Goal: Submit feedback/report problem: Leave review/rating

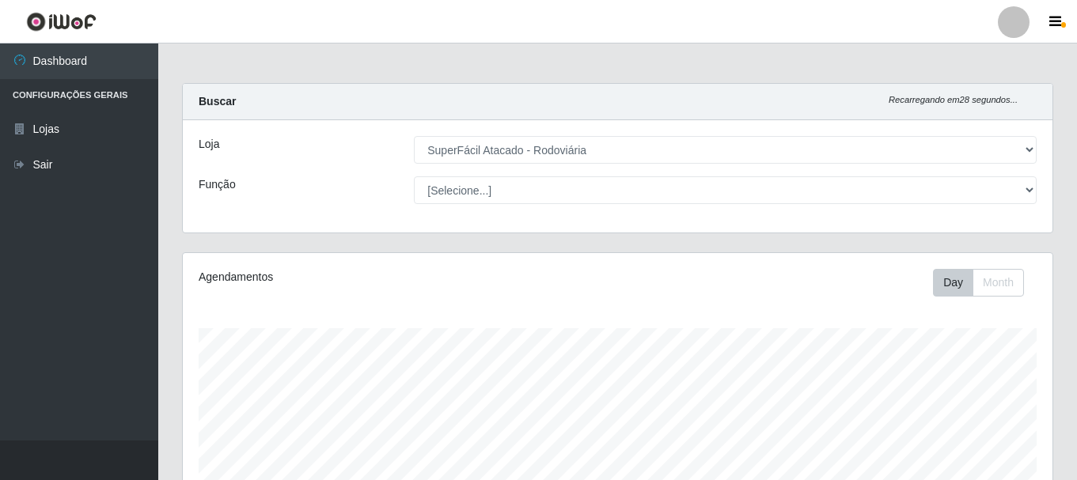
select select "400"
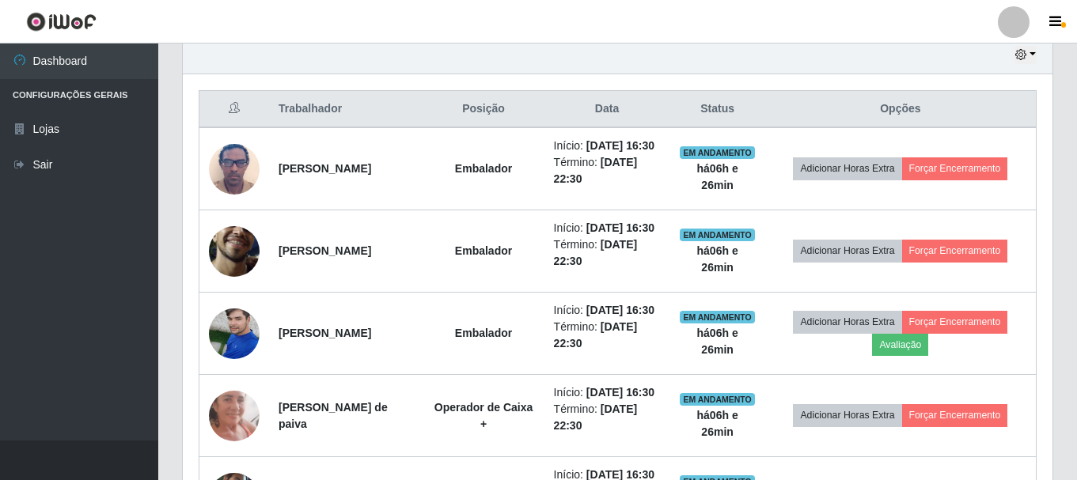
scroll to position [328, 870]
click at [949, 176] on button "Forçar Encerramento" at bounding box center [955, 168] width 106 height 22
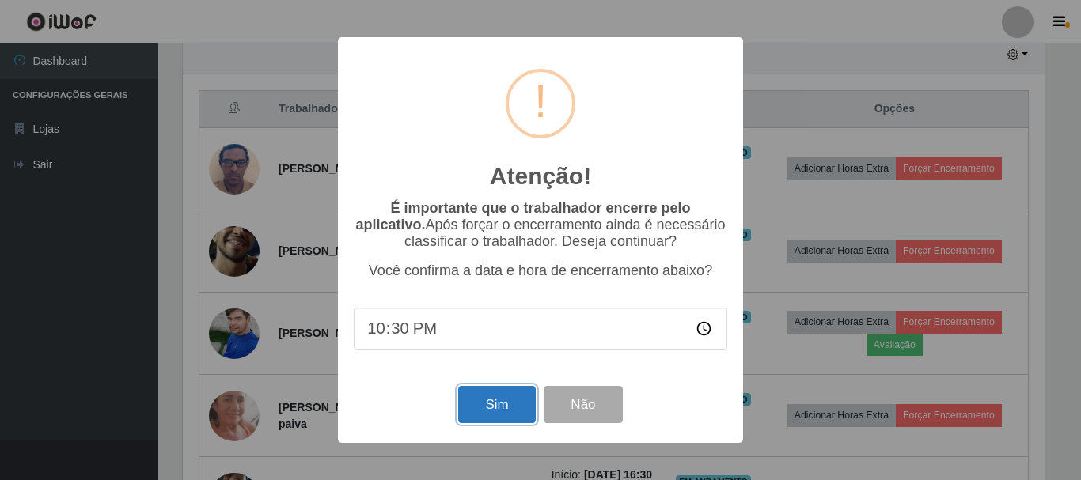
click at [487, 412] on button "Sim" at bounding box center [496, 404] width 77 height 37
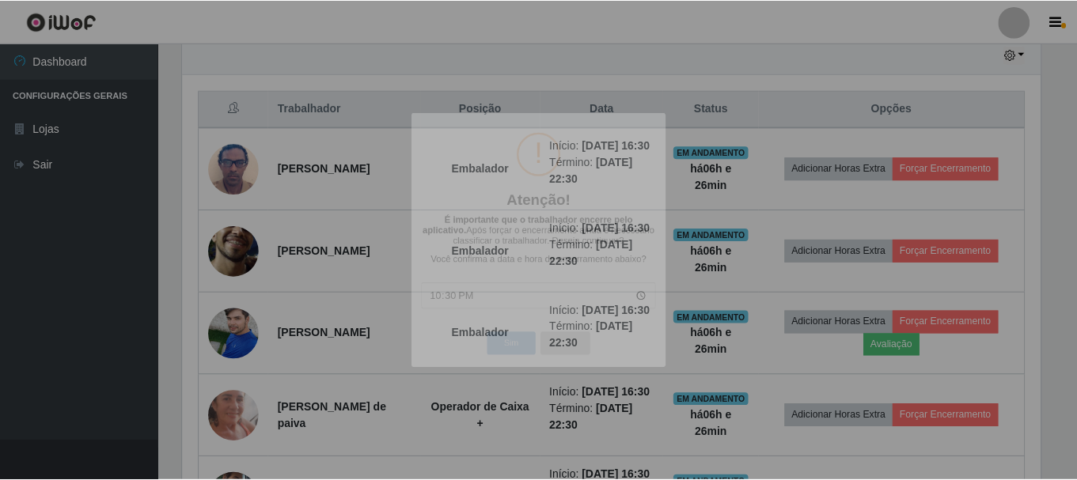
scroll to position [328, 870]
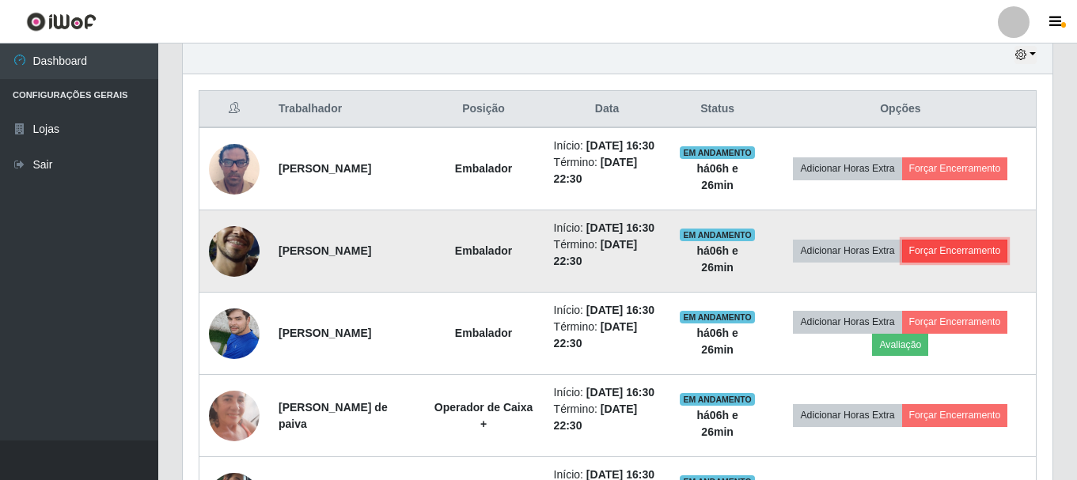
click at [961, 262] on button "Forçar Encerramento" at bounding box center [955, 251] width 106 height 22
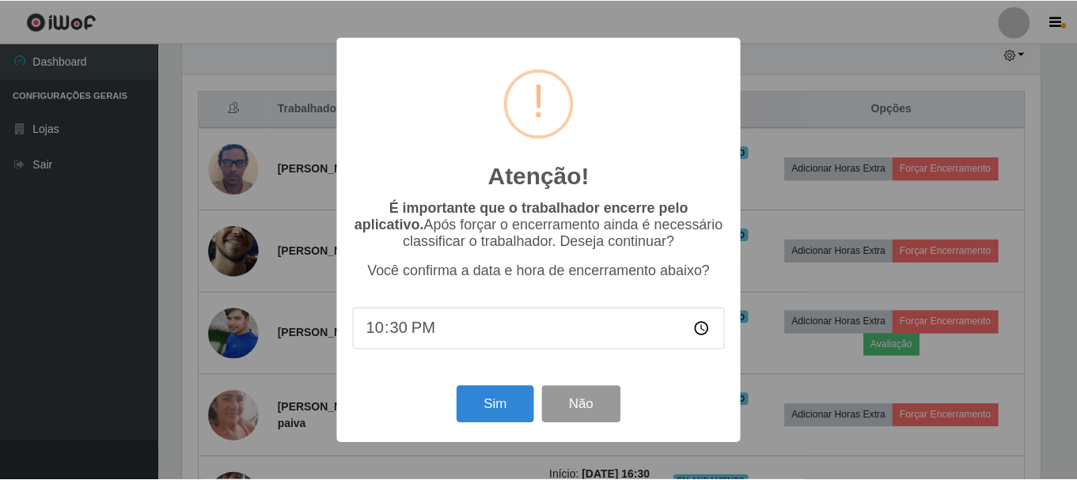
scroll to position [289, 0]
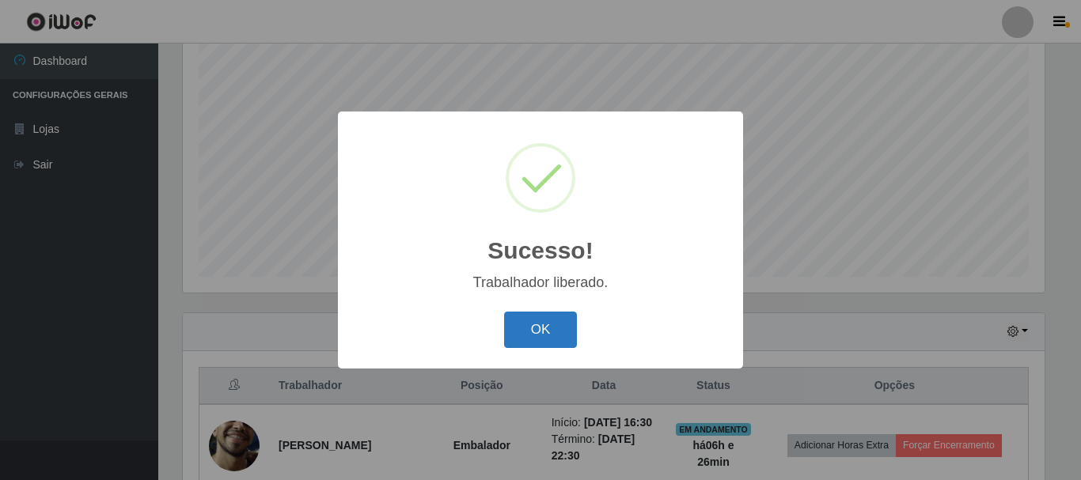
click at [524, 339] on button "OK" at bounding box center [541, 330] width 74 height 37
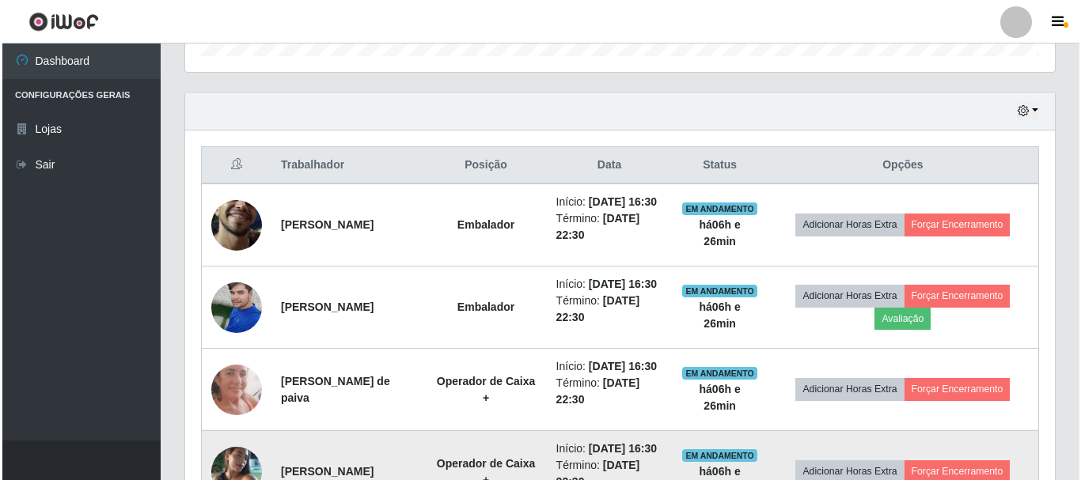
scroll to position [605, 0]
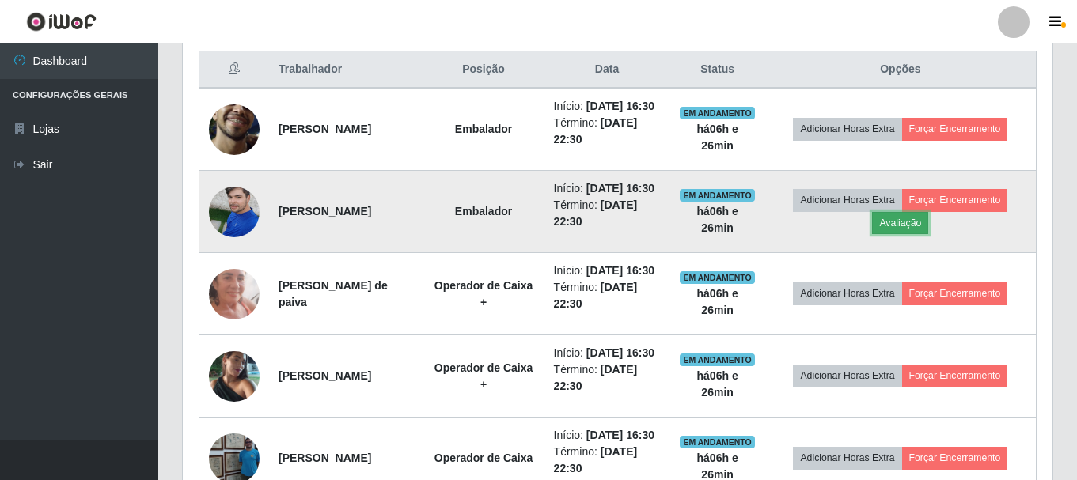
click at [917, 234] on button "Avaliação" at bounding box center [900, 223] width 56 height 22
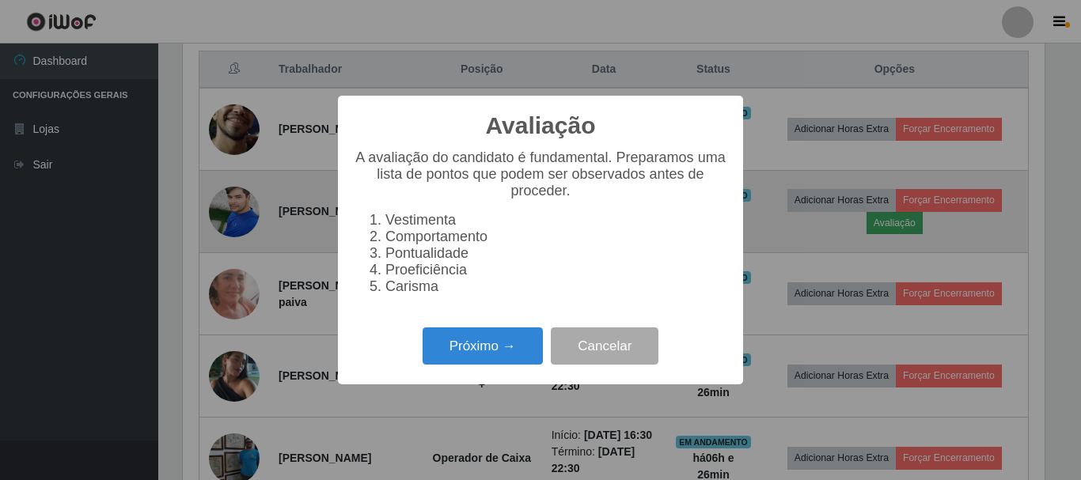
scroll to position [328, 862]
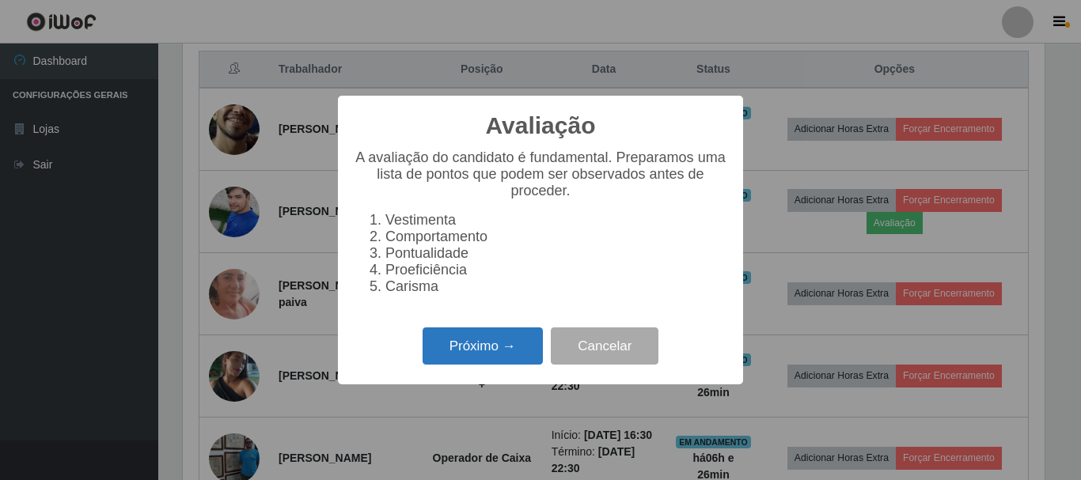
click at [437, 365] on button "Próximo →" at bounding box center [483, 346] width 120 height 37
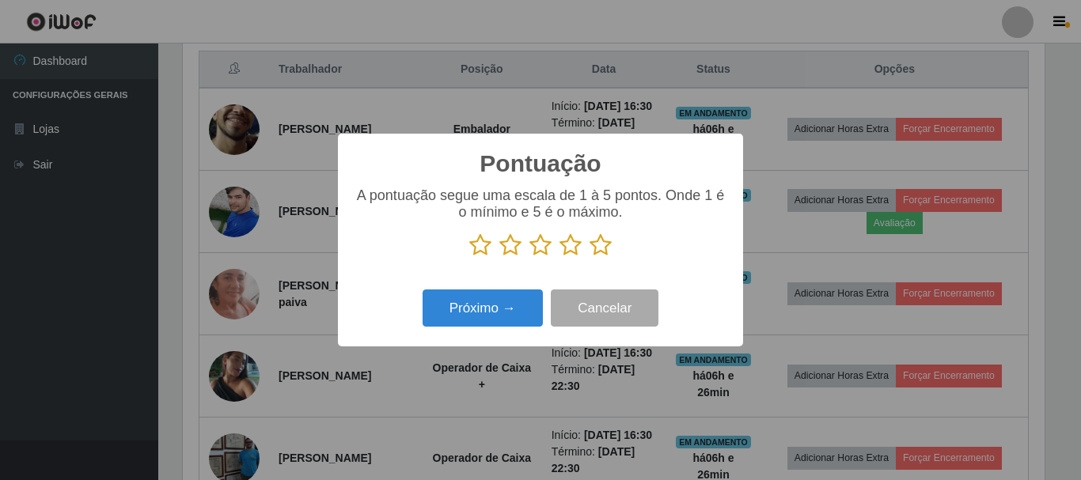
click at [604, 232] on div "A pontuação segue uma escala de 1 à 5 pontos. Onde 1 é o mínimo e 5 é o máximo." at bounding box center [541, 223] width 374 height 70
click at [608, 247] on icon at bounding box center [601, 245] width 22 height 24
click at [590, 257] on input "radio" at bounding box center [590, 257] width 0 height 0
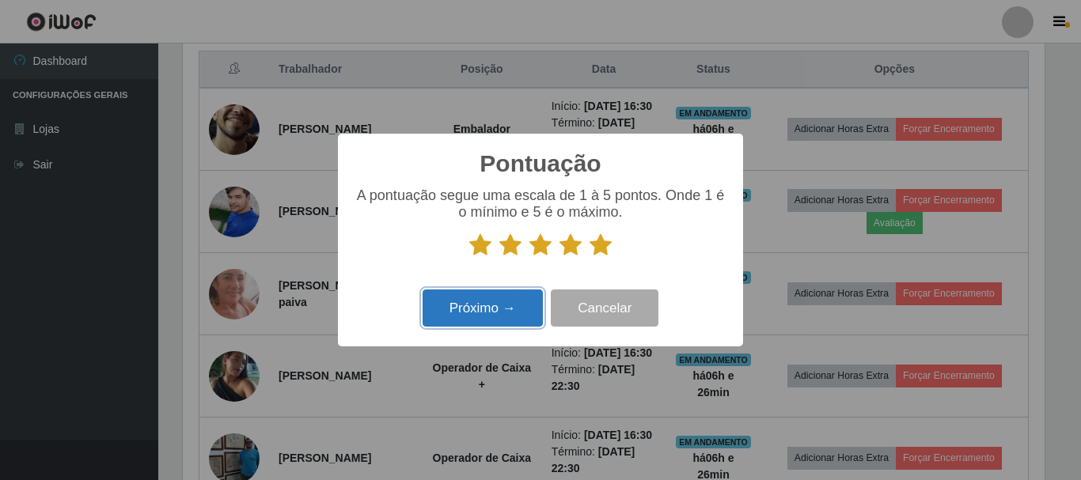
click at [457, 322] on button "Próximo →" at bounding box center [483, 308] width 120 height 37
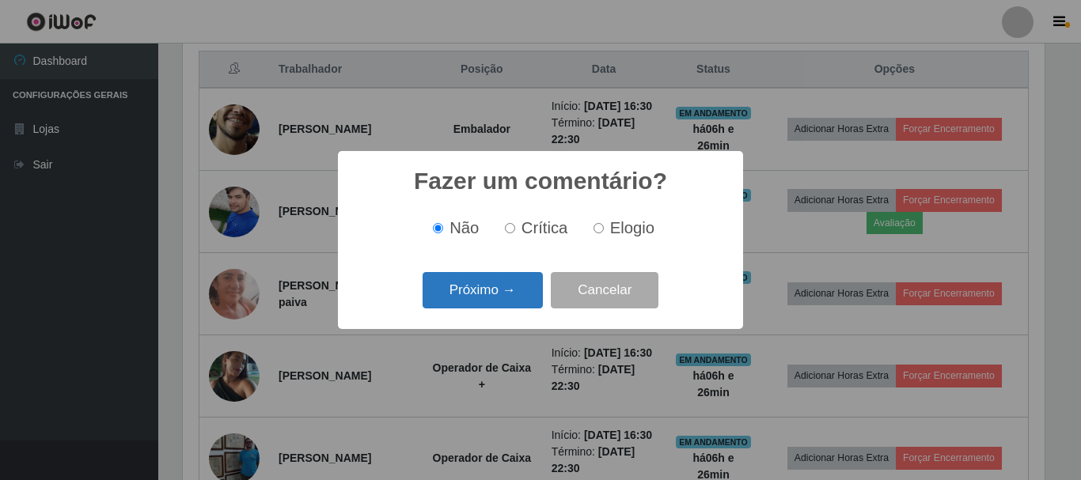
click at [519, 296] on button "Próximo →" at bounding box center [483, 290] width 120 height 37
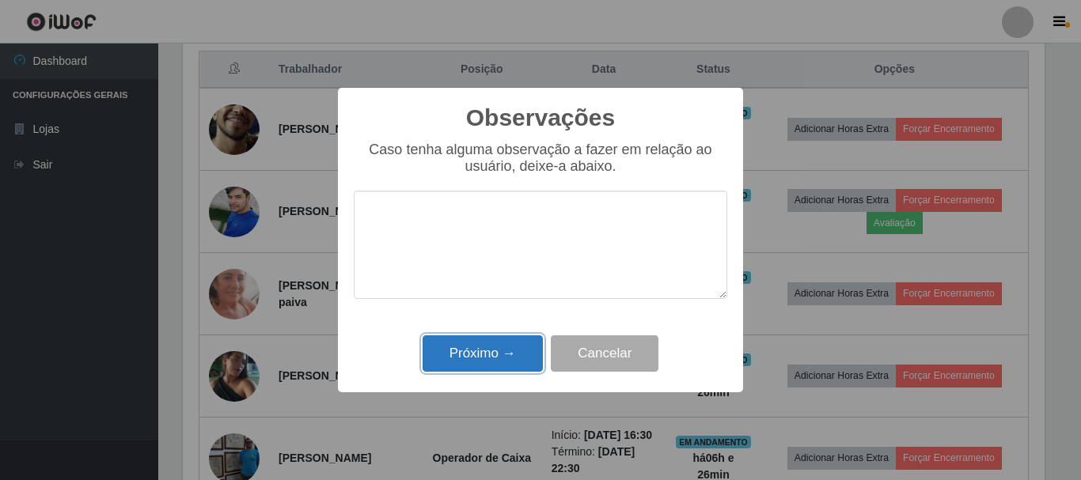
click at [486, 351] on button "Próximo →" at bounding box center [483, 354] width 120 height 37
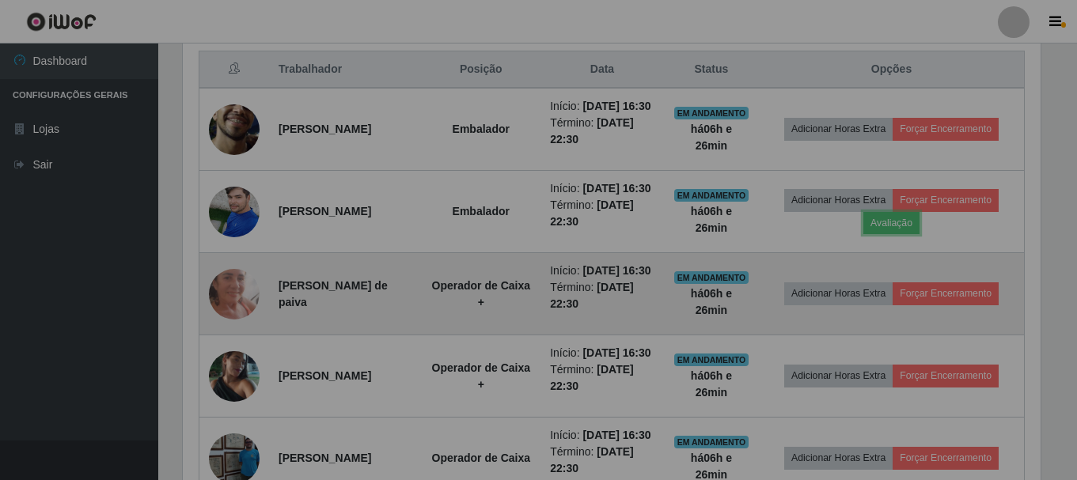
scroll to position [328, 870]
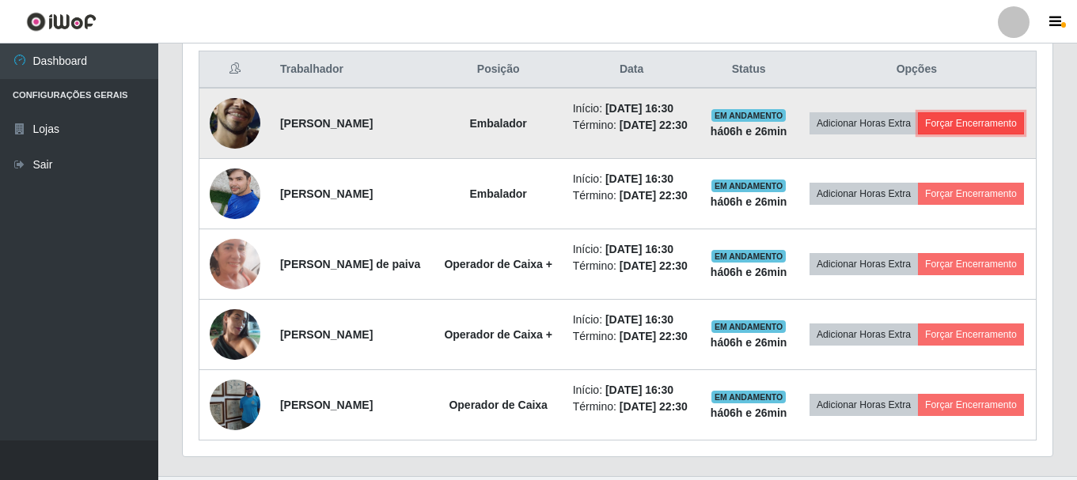
click at [918, 135] on button "Forçar Encerramento" at bounding box center [971, 123] width 106 height 22
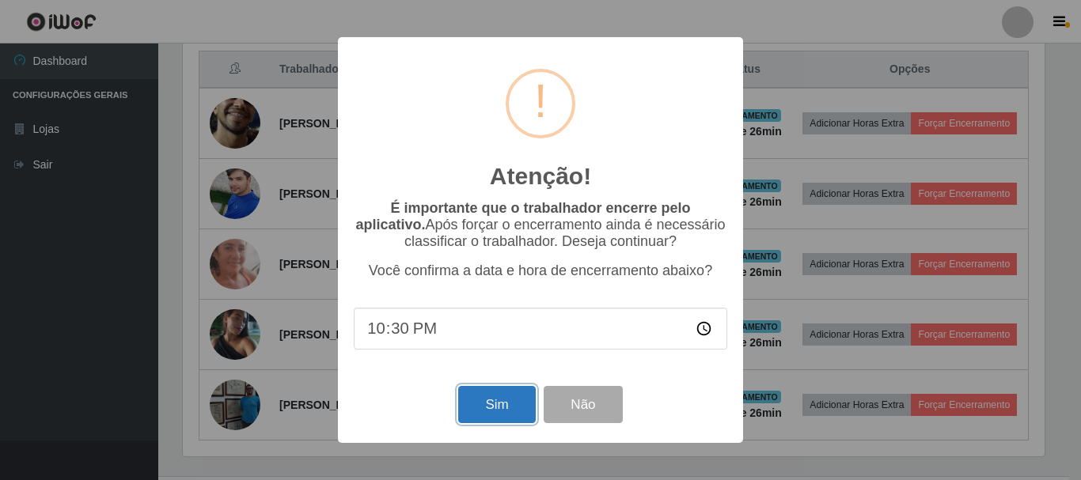
click at [501, 423] on button "Sim" at bounding box center [496, 404] width 77 height 37
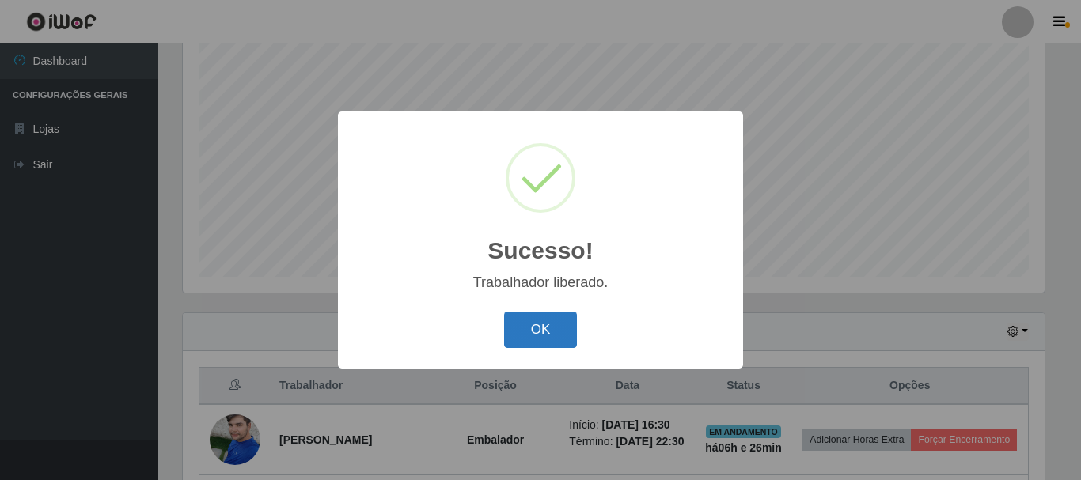
click at [520, 343] on button "OK" at bounding box center [541, 330] width 74 height 37
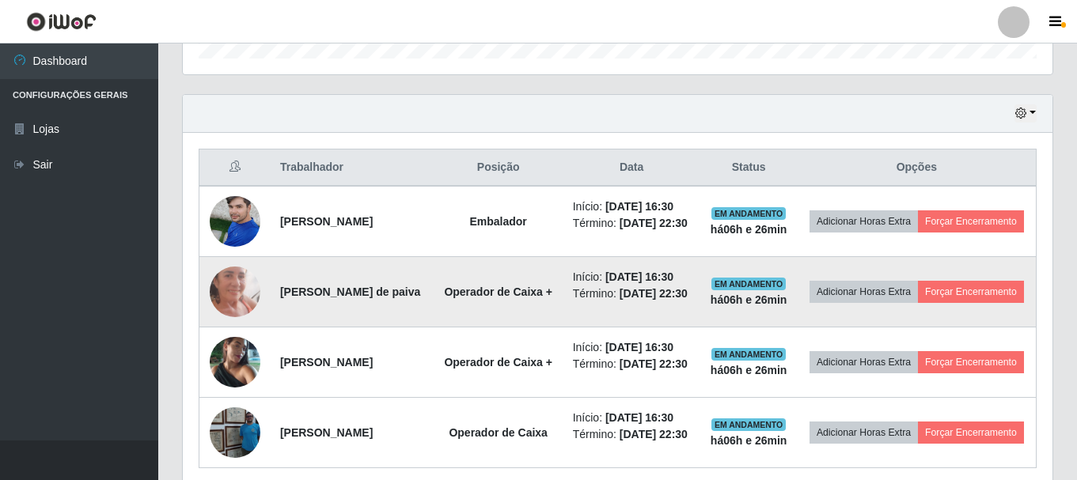
scroll to position [526, 0]
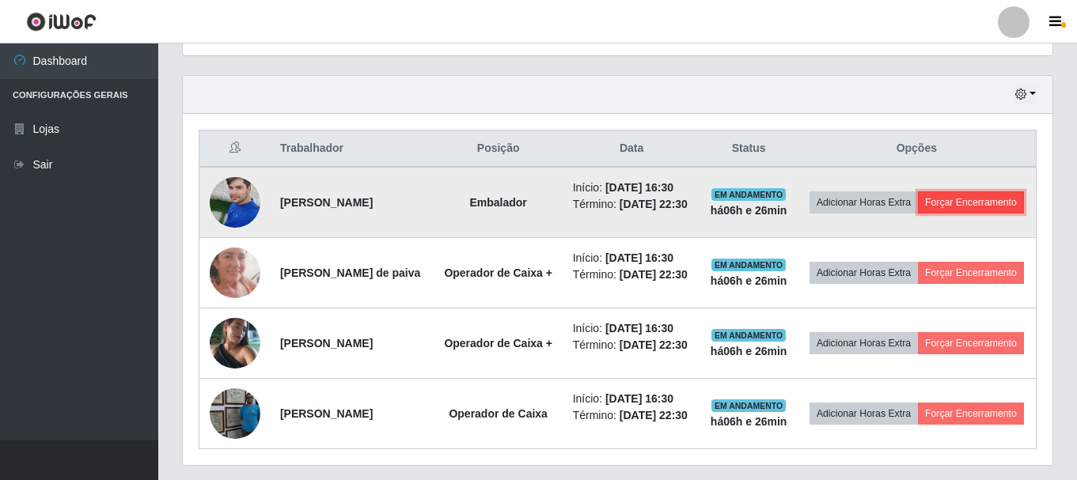
click at [962, 214] on button "Forçar Encerramento" at bounding box center [971, 203] width 106 height 22
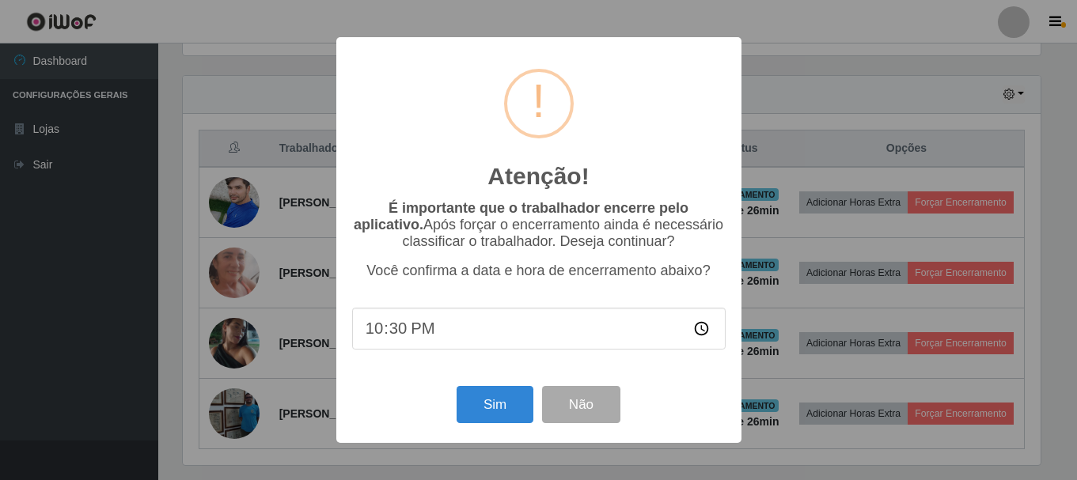
scroll to position [0, 0]
click at [516, 416] on button "Sim" at bounding box center [496, 404] width 77 height 37
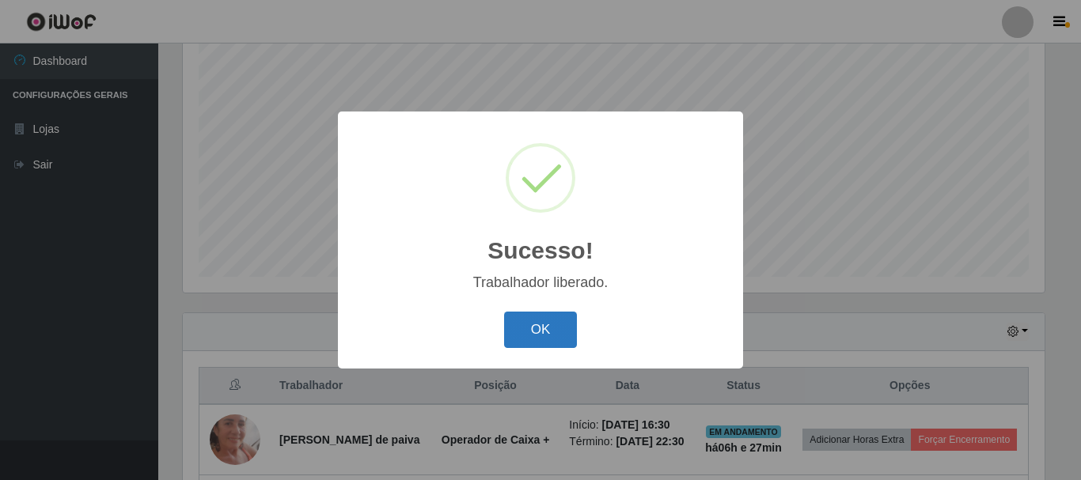
click at [556, 336] on button "OK" at bounding box center [541, 330] width 74 height 37
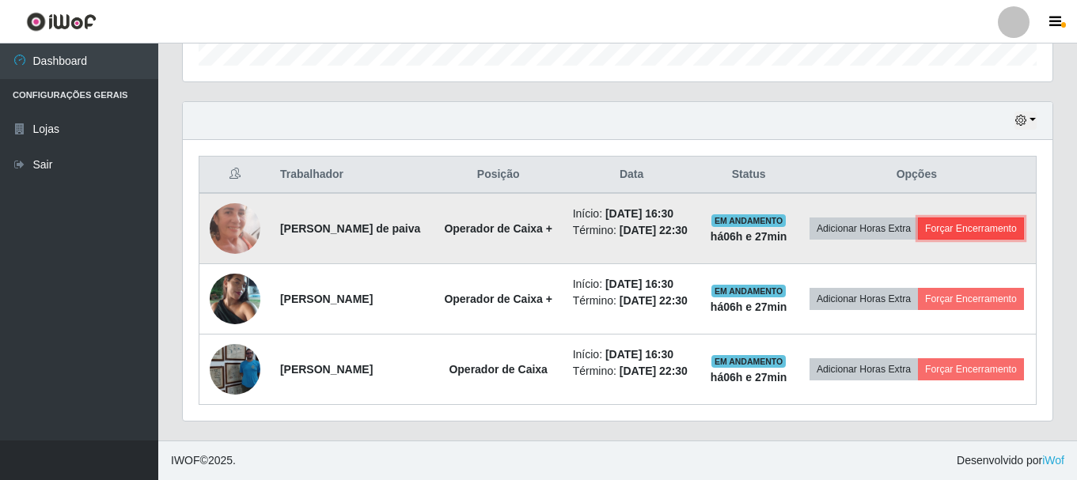
click at [918, 227] on button "Forçar Encerramento" at bounding box center [971, 229] width 106 height 22
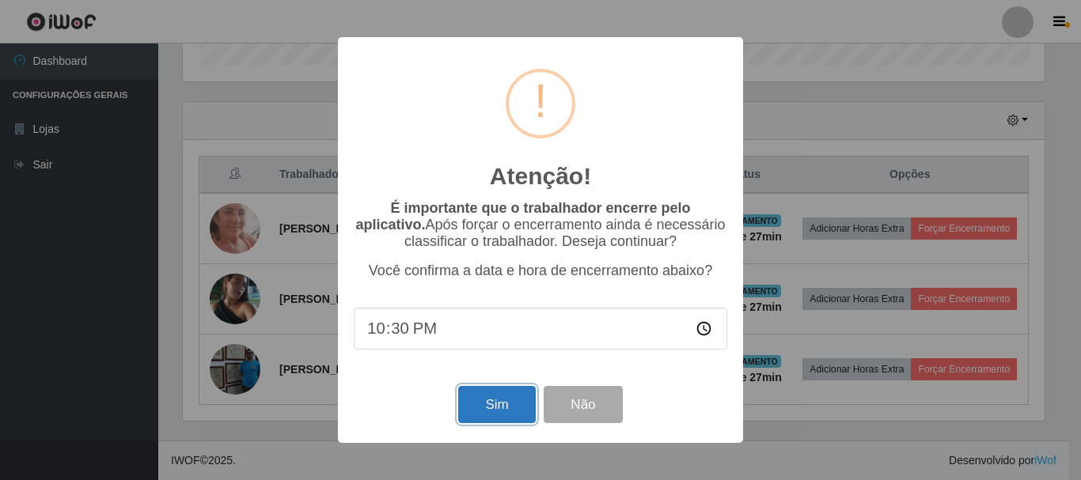
click at [491, 423] on button "Sim" at bounding box center [496, 404] width 77 height 37
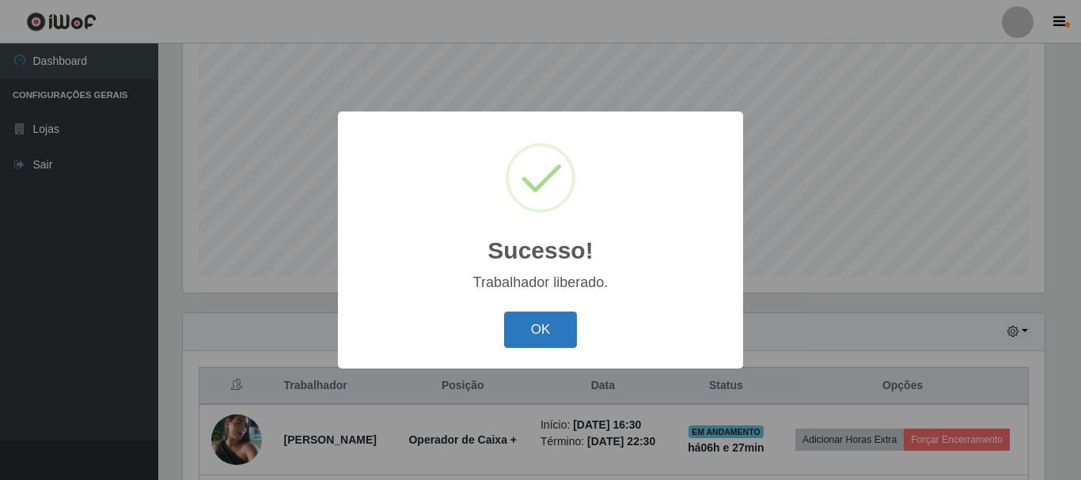
click at [535, 341] on button "OK" at bounding box center [541, 330] width 74 height 37
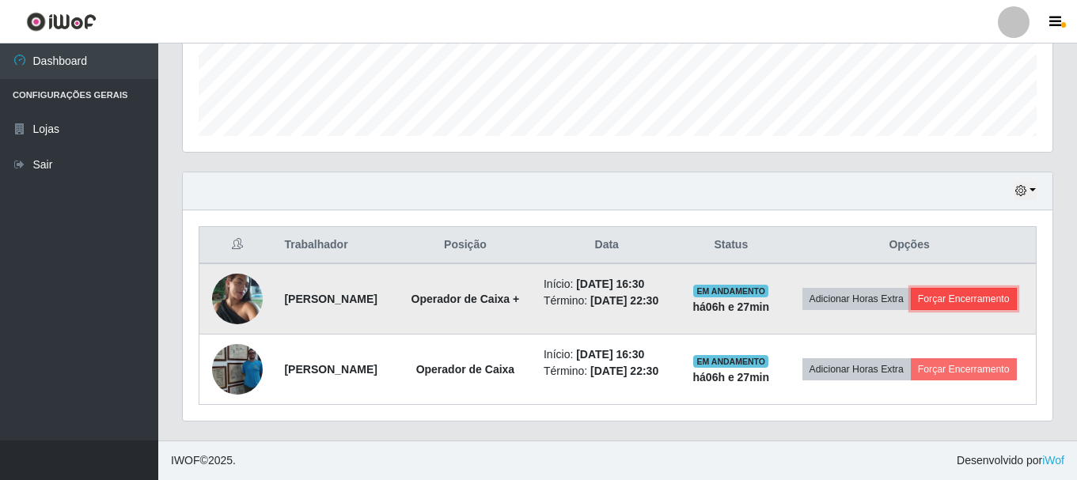
click at [911, 296] on button "Forçar Encerramento" at bounding box center [964, 299] width 106 height 22
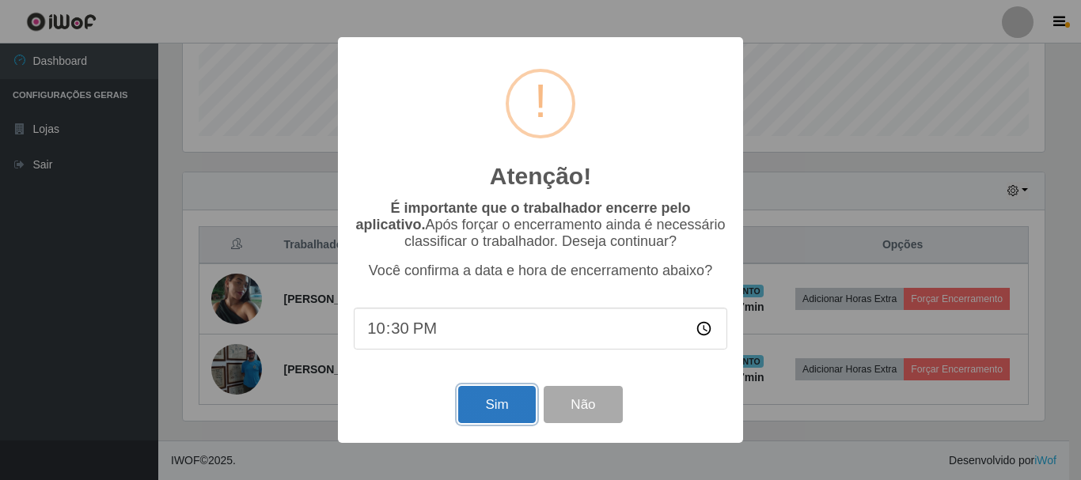
click at [496, 417] on button "Sim" at bounding box center [496, 404] width 77 height 37
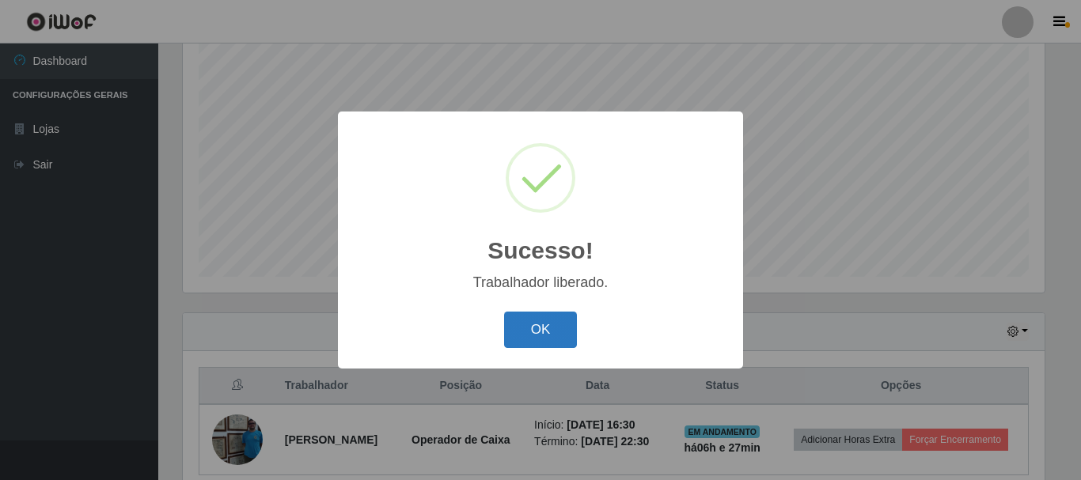
click at [529, 334] on button "OK" at bounding box center [541, 330] width 74 height 37
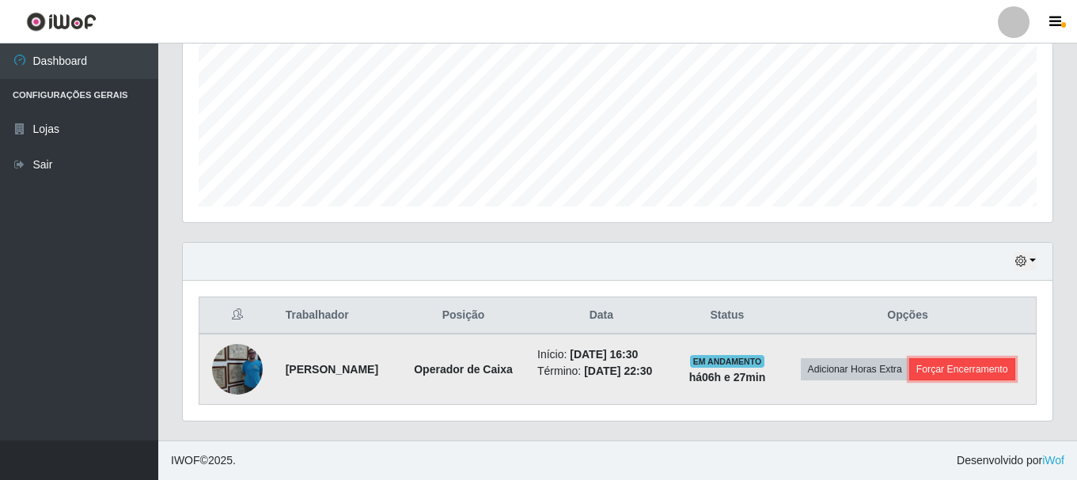
click at [954, 370] on button "Forçar Encerramento" at bounding box center [962, 370] width 106 height 22
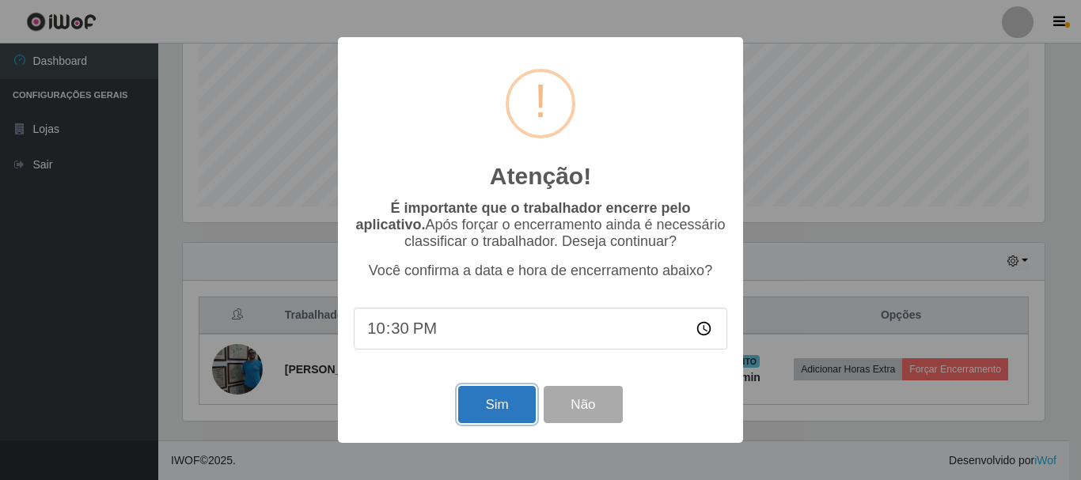
click at [469, 409] on button "Sim" at bounding box center [496, 404] width 77 height 37
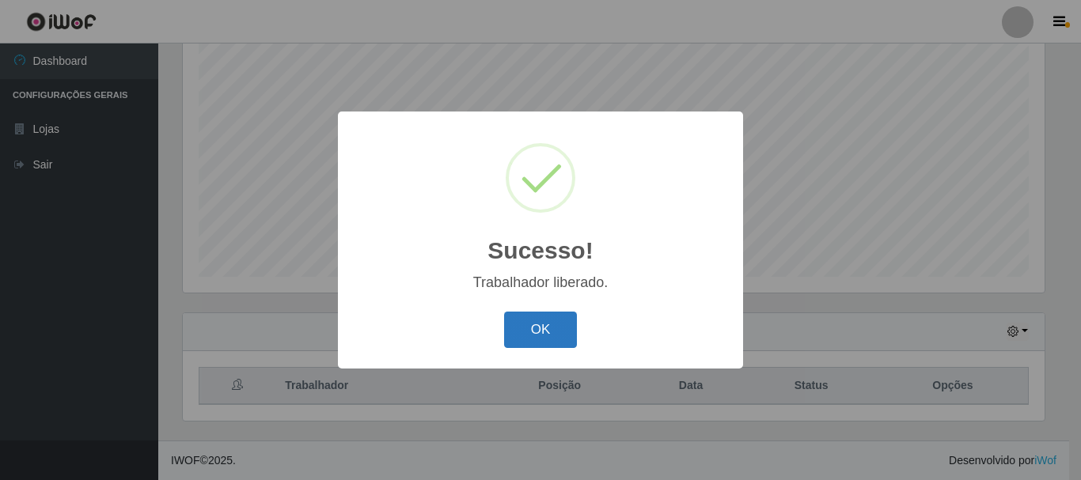
click at [565, 346] on button "OK" at bounding box center [541, 330] width 74 height 37
